Goal: Use online tool/utility

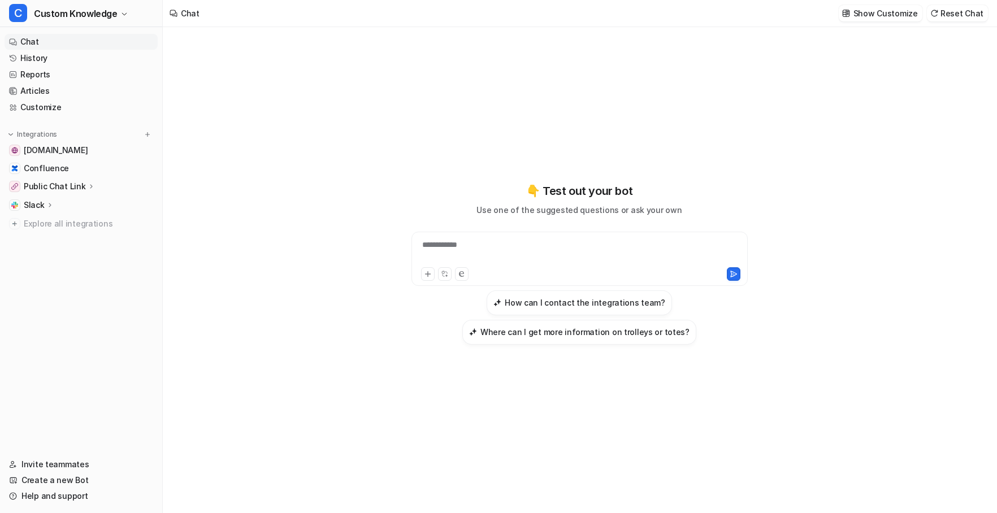
click at [506, 243] on div "**********" at bounding box center [579, 252] width 330 height 26
paste div
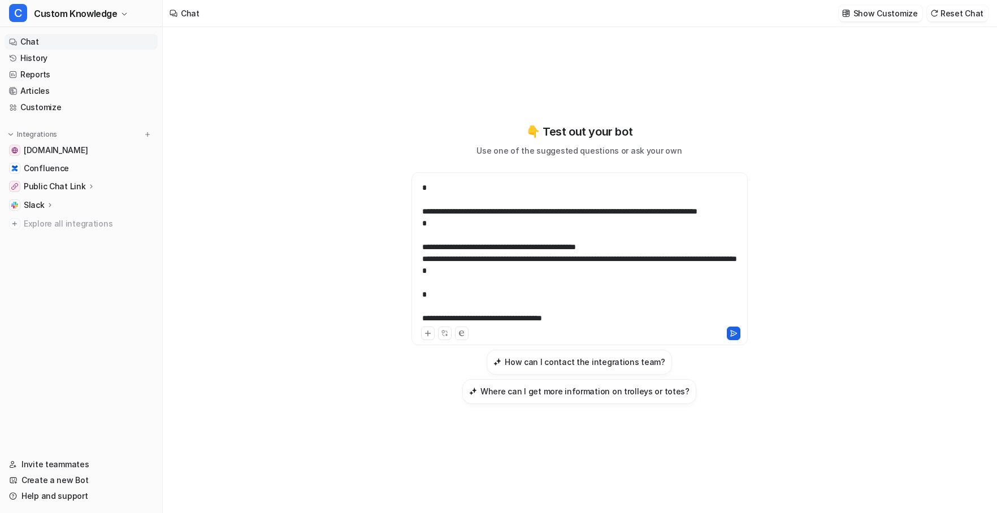
click at [735, 333] on icon at bounding box center [733, 333] width 8 height 8
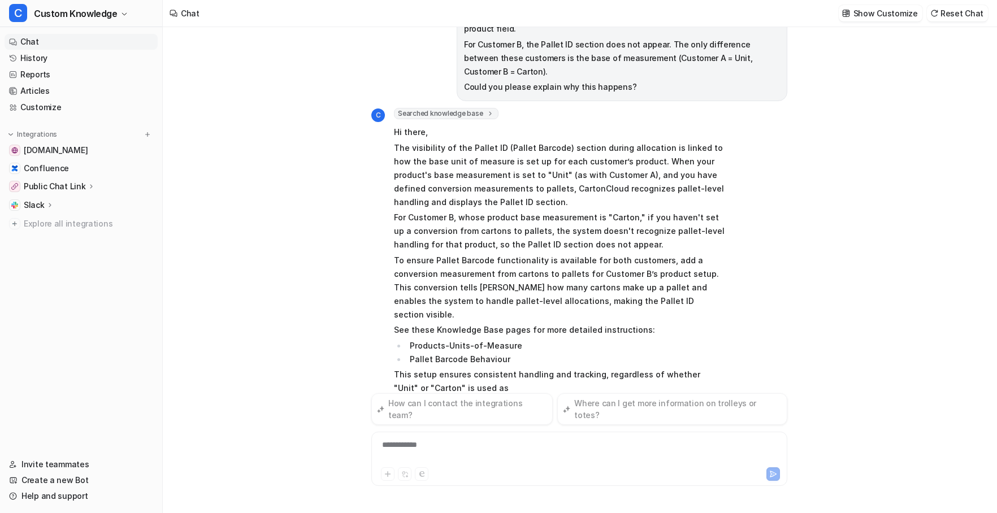
scroll to position [95, 0]
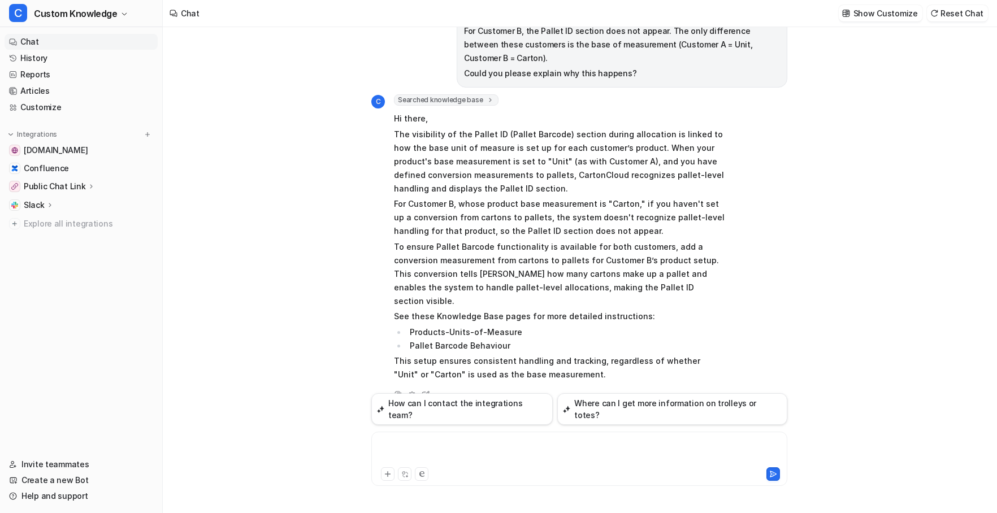
click at [424, 445] on div at bounding box center [579, 452] width 410 height 26
paste div
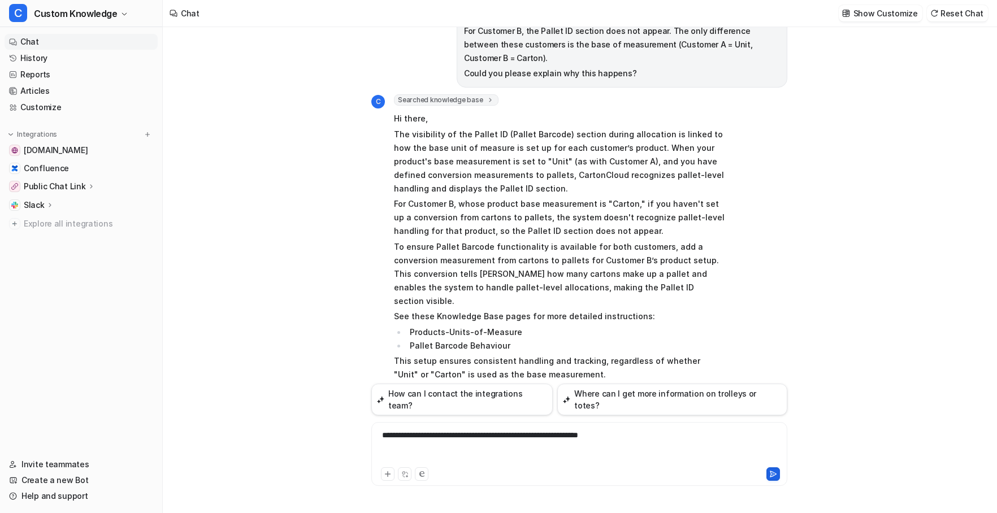
click at [775, 471] on icon at bounding box center [773, 474] width 8 height 8
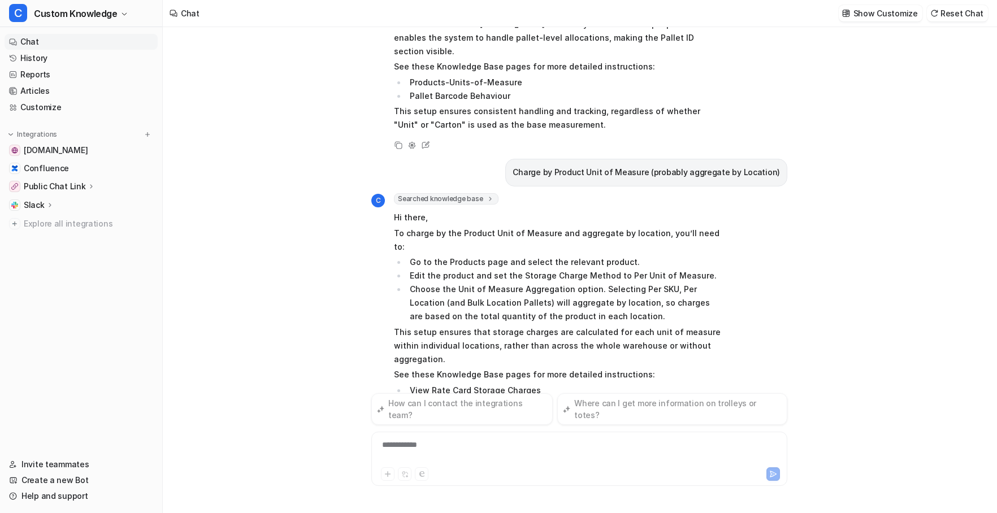
scroll to position [363, 0]
